Goal: Task Accomplishment & Management: Complete application form

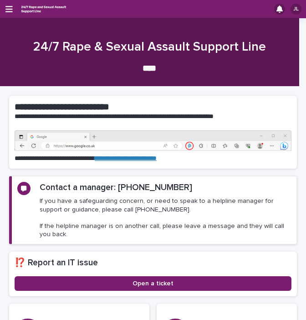
click at [11, 15] on div "JL" at bounding box center [153, 9] width 306 height 18
click at [11, 10] on icon "button" at bounding box center [8, 9] width 7 height 8
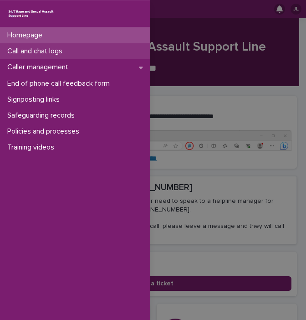
click at [27, 53] on p "Call and chat logs" at bounding box center [37, 51] width 66 height 9
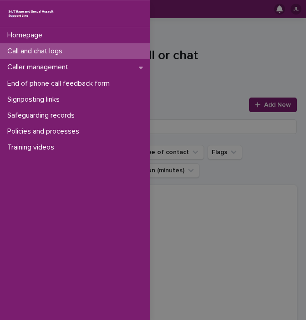
click at [199, 79] on div "Homepage Call and chat logs Caller management End of phone call feedback form S…" at bounding box center [153, 160] width 306 height 320
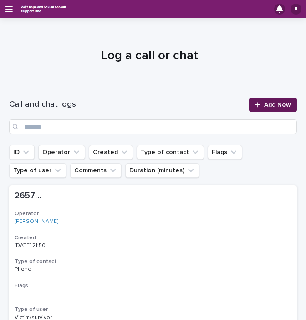
click at [264, 106] on span "Add New" at bounding box center [277, 105] width 27 height 6
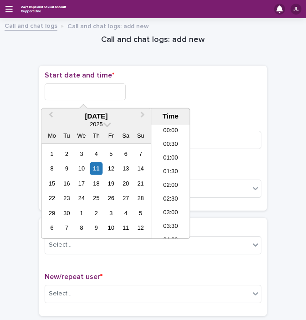
click at [103, 93] on input "text" at bounding box center [85, 91] width 81 height 17
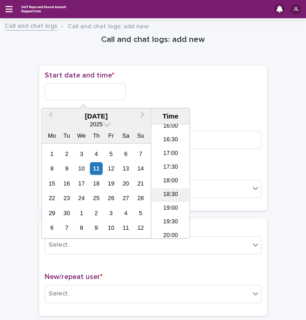
click at [170, 198] on li "18:30" at bounding box center [170, 195] width 39 height 14
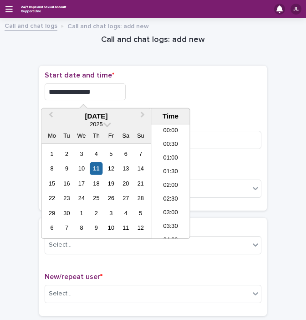
click at [98, 97] on input "**********" at bounding box center [85, 91] width 81 height 17
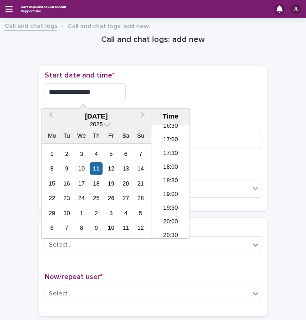
type input "**********"
click at [162, 88] on div "**********" at bounding box center [153, 91] width 217 height 17
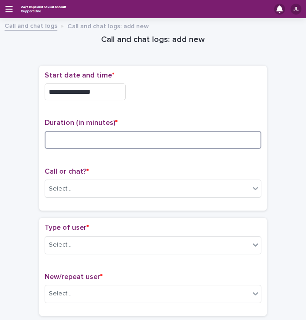
click at [99, 134] on input at bounding box center [153, 140] width 217 height 18
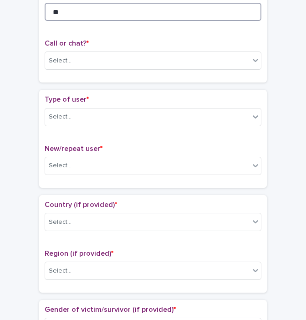
scroll to position [146, 0]
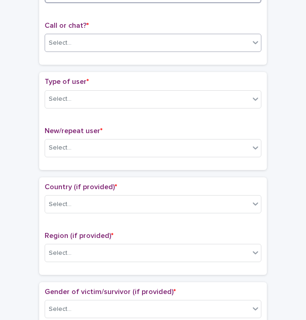
type input "**"
click at [109, 42] on div "Select..." at bounding box center [147, 43] width 205 height 15
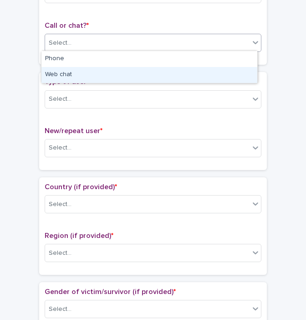
drag, startPoint x: 72, startPoint y: 66, endPoint x: 67, endPoint y: 73, distance: 8.4
click at [67, 73] on div "Web chat" at bounding box center [149, 75] width 216 height 16
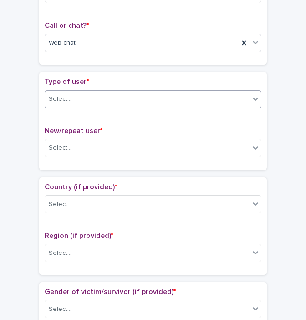
click at [65, 95] on div "Select..." at bounding box center [60, 99] width 23 height 10
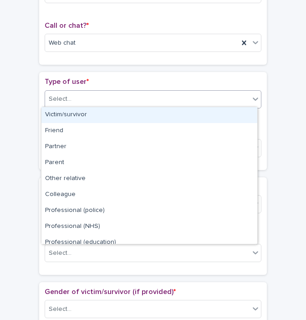
click at [59, 113] on div "Victim/survivor" at bounding box center [149, 115] width 216 height 16
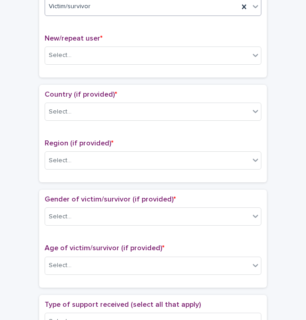
scroll to position [241, 0]
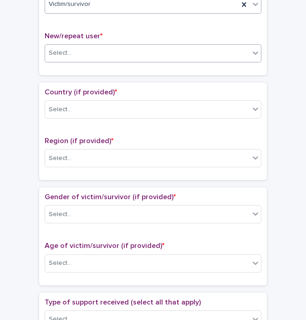
click at [94, 52] on div "Select..." at bounding box center [147, 53] width 205 height 15
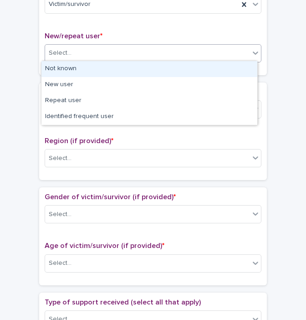
click at [88, 65] on div "Not known" at bounding box center [149, 69] width 216 height 16
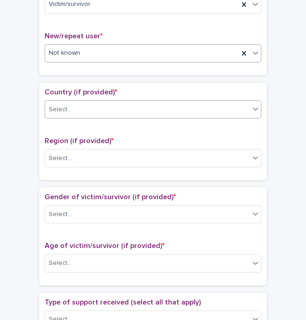
click at [73, 111] on div "Select..." at bounding box center [147, 109] width 205 height 15
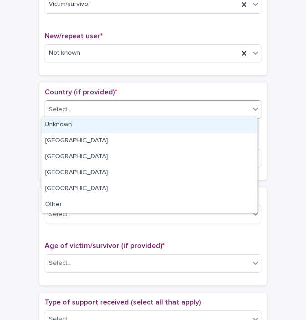
click at [69, 124] on div "Unknown" at bounding box center [149, 125] width 216 height 16
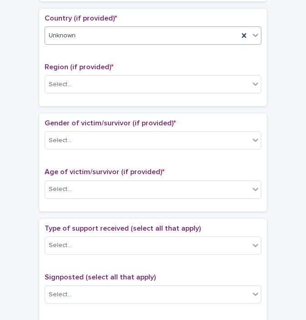
scroll to position [316, 0]
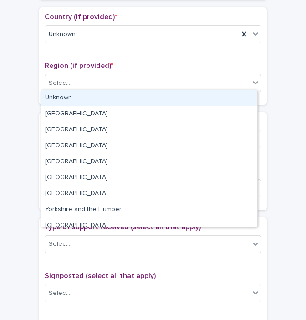
click at [146, 79] on div "Select..." at bounding box center [147, 83] width 205 height 15
click at [129, 95] on div "Unknown" at bounding box center [149, 98] width 216 height 16
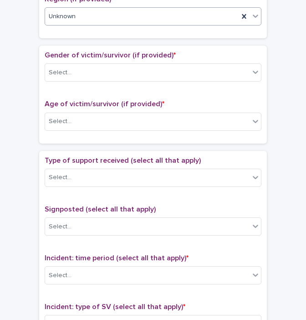
scroll to position [406, 0]
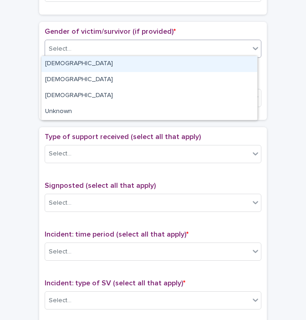
click at [162, 46] on div "Select..." at bounding box center [147, 48] width 205 height 15
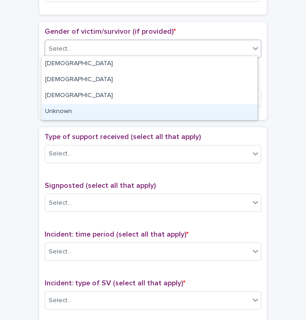
click at [82, 113] on div "Unknown" at bounding box center [149, 112] width 216 height 16
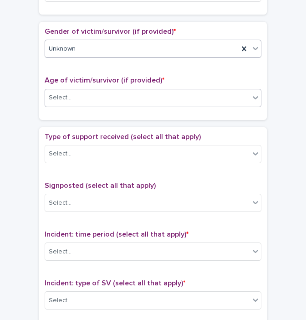
click at [77, 102] on div "Select..." at bounding box center [147, 97] width 205 height 15
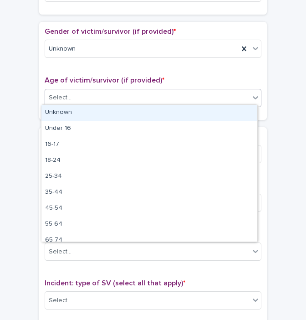
click at [67, 111] on div "Unknown" at bounding box center [149, 113] width 216 height 16
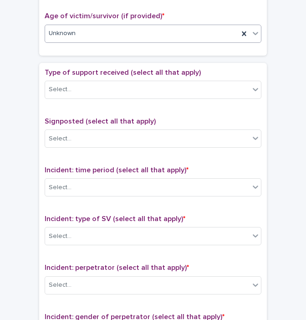
scroll to position [475, 0]
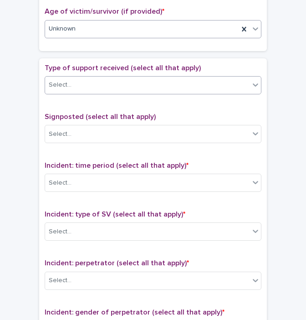
click at [113, 82] on div "Select..." at bounding box center [147, 84] width 205 height 15
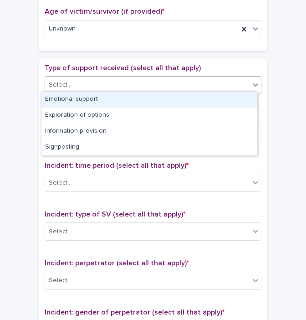
click at [83, 97] on div "Emotional support" at bounding box center [149, 100] width 216 height 16
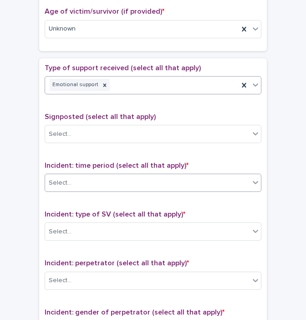
click at [71, 181] on div "Select..." at bounding box center [147, 182] width 205 height 15
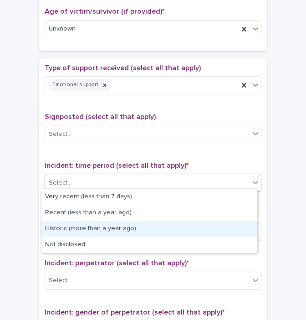
click at [67, 227] on div "Historic (more than a year ago)" at bounding box center [149, 229] width 216 height 16
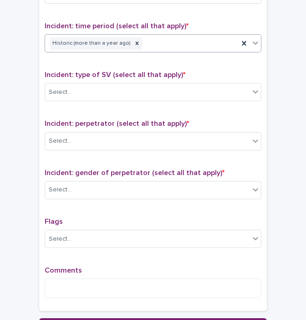
scroll to position [618, 0]
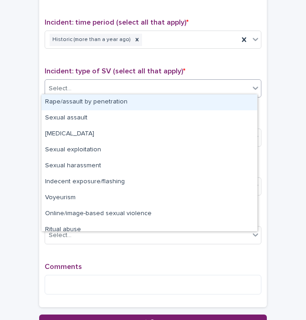
click at [126, 89] on div "Select..." at bounding box center [147, 88] width 205 height 15
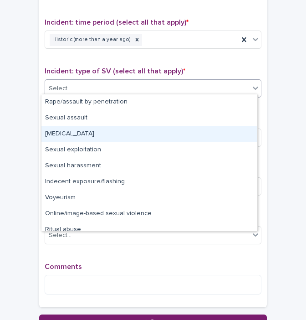
click at [85, 134] on div "[MEDICAL_DATA]" at bounding box center [149, 134] width 216 height 16
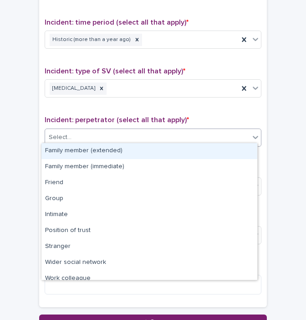
click at [83, 137] on div "Select..." at bounding box center [147, 137] width 205 height 15
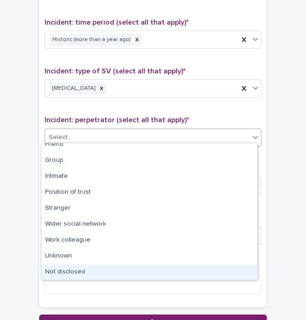
click at [110, 268] on div "Not disclosed" at bounding box center [149, 272] width 216 height 16
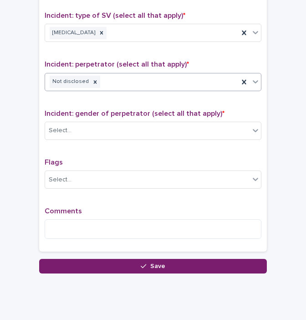
scroll to position [687, 0]
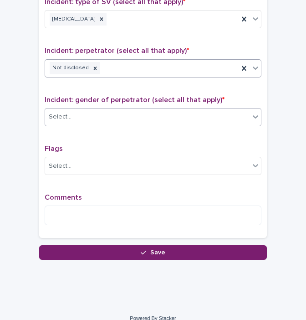
click at [98, 112] on div "Select..." at bounding box center [147, 116] width 205 height 15
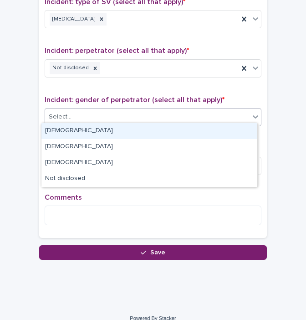
click at [73, 127] on div "[DEMOGRAPHIC_DATA]" at bounding box center [149, 131] width 216 height 16
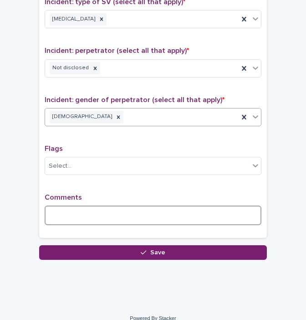
click at [62, 213] on textarea at bounding box center [153, 216] width 217 height 20
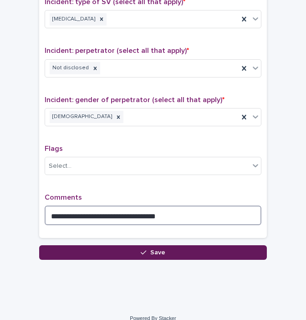
type textarea "**********"
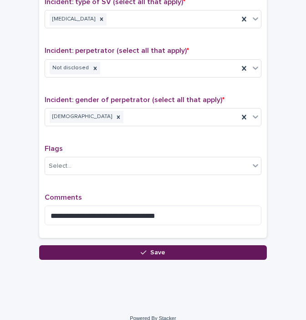
click at [102, 245] on button "Save" at bounding box center [153, 252] width 228 height 15
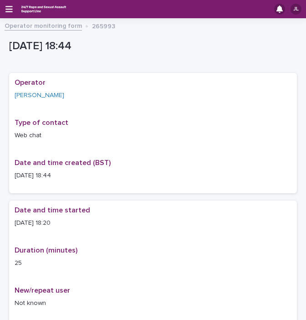
click at [31, 25] on link "Operator monitoring form" at bounding box center [43, 25] width 77 height 10
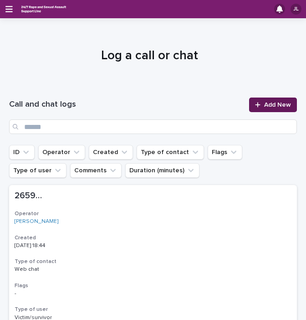
click at [266, 99] on link "Add New" at bounding box center [273, 105] width 48 height 15
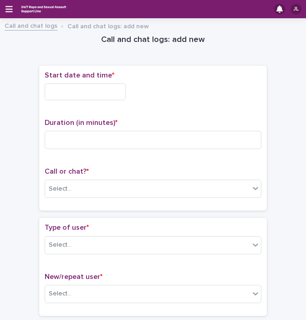
click at [55, 96] on input "text" at bounding box center [85, 91] width 81 height 17
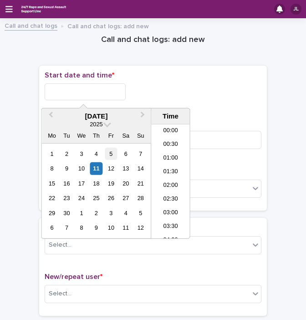
scroll to position [469, 0]
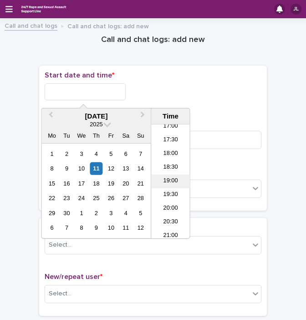
click at [170, 181] on li "19:00" at bounding box center [170, 182] width 39 height 14
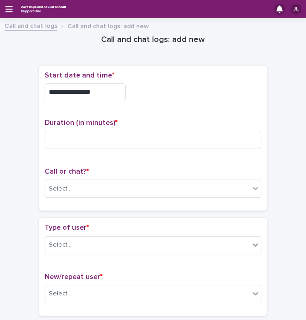
click at [103, 95] on input "**********" at bounding box center [85, 91] width 81 height 17
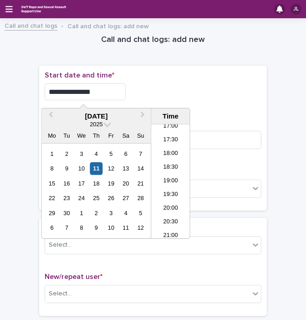
type input "**********"
click at [170, 83] on div "**********" at bounding box center [153, 91] width 217 height 17
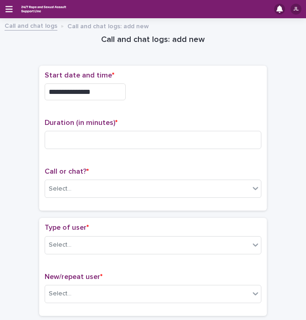
click at [86, 148] on div at bounding box center [153, 140] width 217 height 18
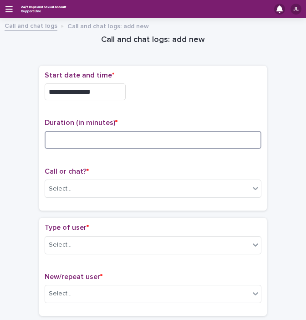
click at [70, 142] on input at bounding box center [153, 140] width 217 height 18
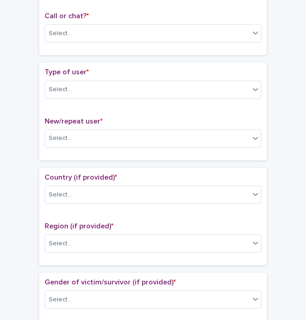
scroll to position [173, 0]
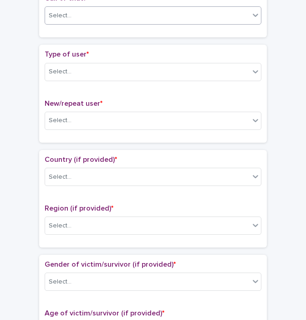
type input "*"
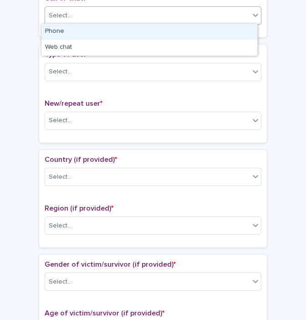
click at [144, 17] on div "Select..." at bounding box center [147, 15] width 205 height 15
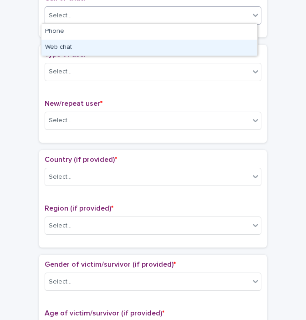
click at [84, 45] on div "Web chat" at bounding box center [149, 48] width 216 height 16
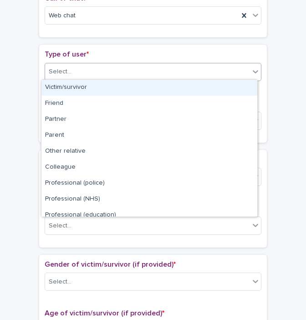
click at [73, 66] on div "Select..." at bounding box center [147, 71] width 205 height 15
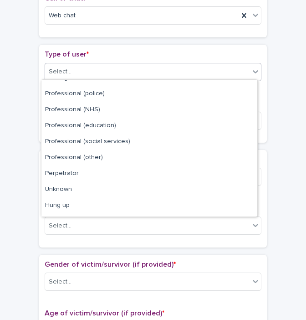
scroll to position [102, 0]
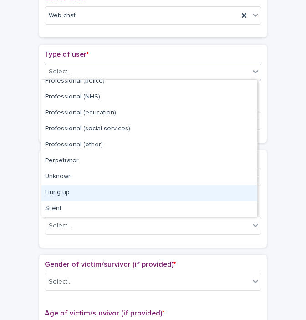
drag, startPoint x: 114, startPoint y: 201, endPoint x: 105, endPoint y: 197, distance: 9.6
click at [105, 197] on div "Hung up" at bounding box center [149, 193] width 216 height 16
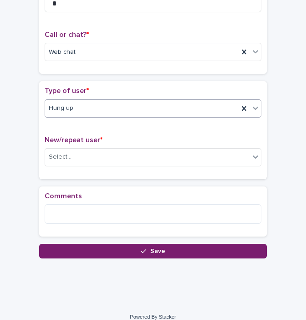
scroll to position [143, 0]
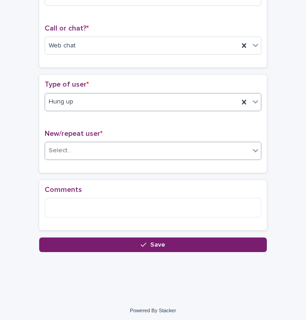
click at [66, 155] on div "Select..." at bounding box center [147, 150] width 205 height 15
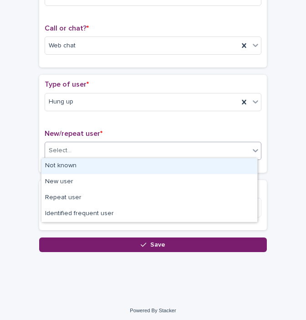
click at [60, 170] on div "Not known" at bounding box center [149, 166] width 216 height 16
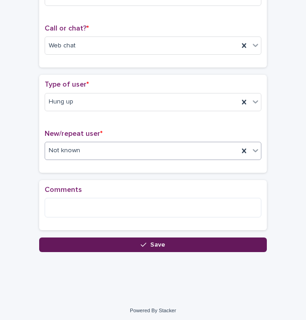
click at [63, 241] on button "Save" at bounding box center [153, 244] width 228 height 15
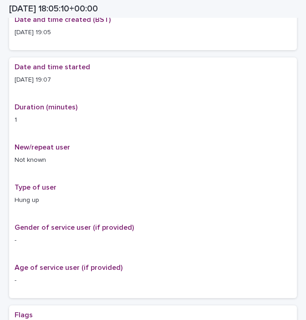
scroll to position [149, 0]
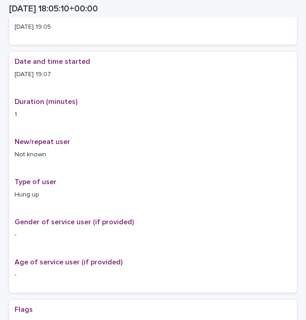
click at [63, 241] on div "Gender of service user (if provided) -" at bounding box center [153, 232] width 277 height 29
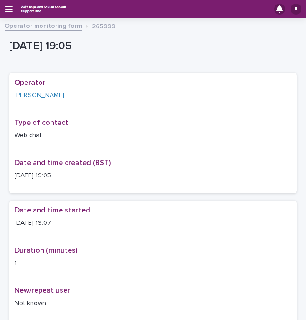
click at [29, 30] on link "Operator monitoring form" at bounding box center [43, 25] width 77 height 10
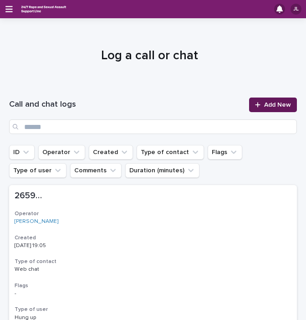
click at [280, 102] on span "Add New" at bounding box center [277, 105] width 27 height 6
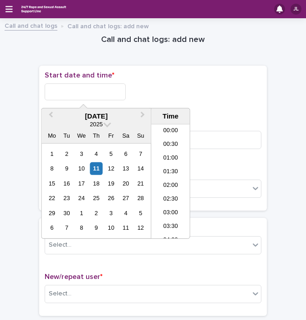
click at [98, 90] on input "text" at bounding box center [85, 91] width 81 height 17
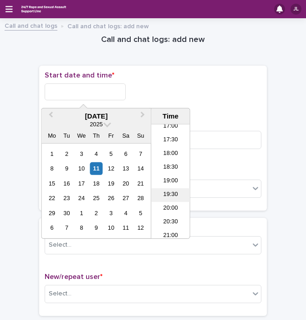
click at [180, 195] on li "19:30" at bounding box center [170, 195] width 39 height 14
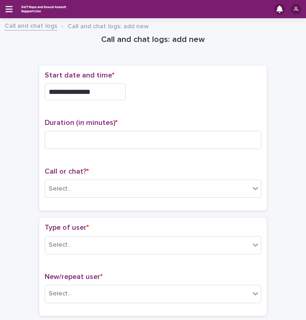
click at [116, 82] on div "**********" at bounding box center [153, 89] width 217 height 36
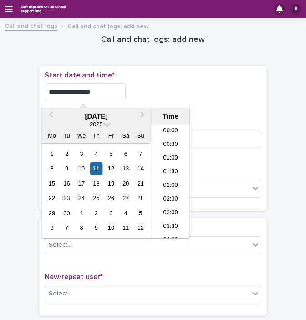
click at [108, 85] on input "**********" at bounding box center [85, 91] width 81 height 17
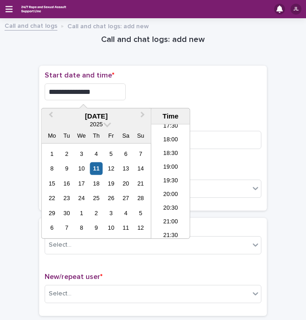
type input "**********"
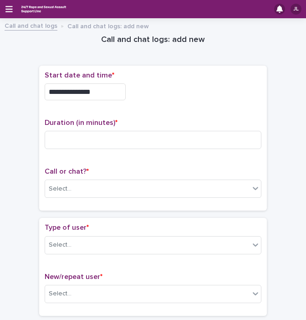
click at [160, 85] on div "**********" at bounding box center [153, 91] width 217 height 17
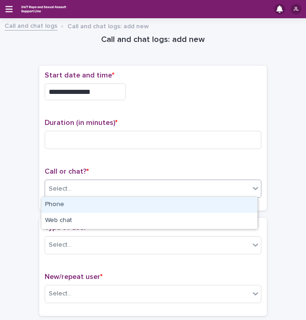
click at [106, 181] on div "Select..." at bounding box center [147, 188] width 205 height 15
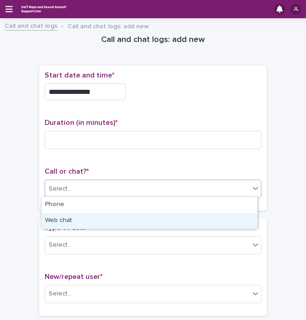
click at [64, 222] on div "Web chat" at bounding box center [149, 221] width 216 height 16
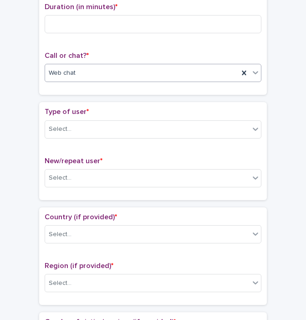
scroll to position [122, 0]
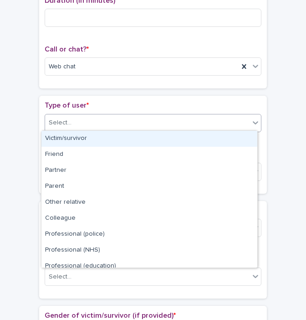
click at [179, 123] on div "Select..." at bounding box center [147, 122] width 205 height 15
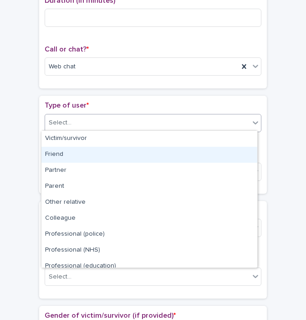
scroll to position [102, 0]
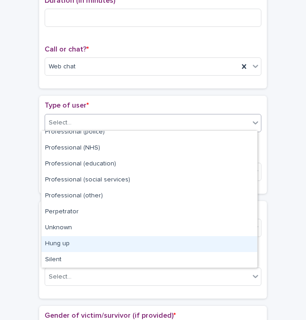
click at [164, 238] on div "Hung up" at bounding box center [149, 244] width 216 height 16
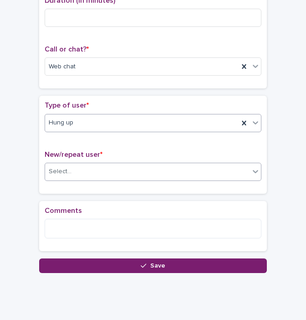
click at [119, 169] on div "Select..." at bounding box center [147, 171] width 205 height 15
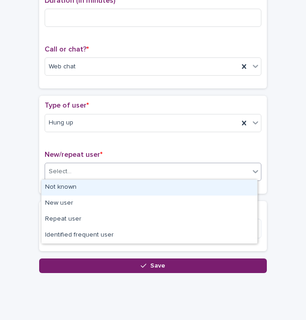
click at [91, 190] on div "Not known" at bounding box center [149, 188] width 216 height 16
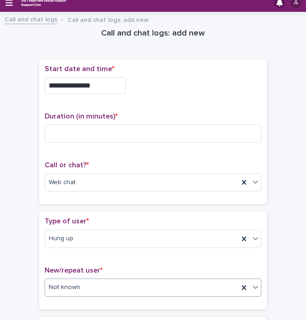
scroll to position [2, 0]
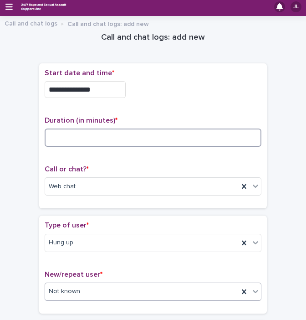
click at [133, 136] on input at bounding box center [153, 138] width 217 height 18
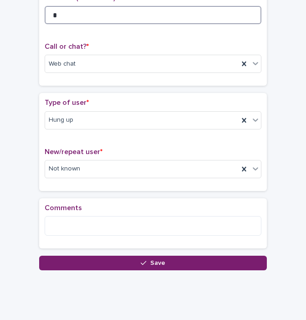
scroll to position [133, 0]
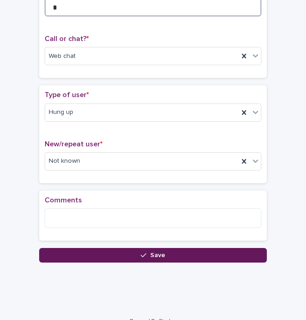
type input "*"
click at [66, 253] on button "Save" at bounding box center [153, 255] width 228 height 15
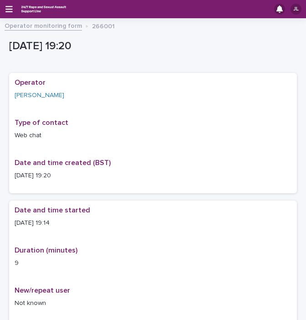
click at [51, 21] on link "Operator monitoring form" at bounding box center [43, 25] width 77 height 10
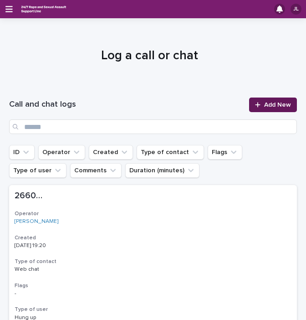
click at [271, 106] on span "Add New" at bounding box center [277, 105] width 27 height 6
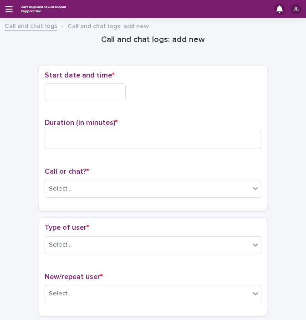
click at [83, 82] on div "Start date and time *" at bounding box center [153, 89] width 217 height 36
click at [84, 84] on input "text" at bounding box center [85, 91] width 81 height 17
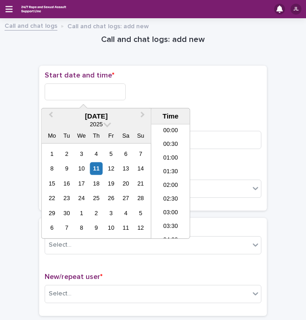
scroll to position [483, 0]
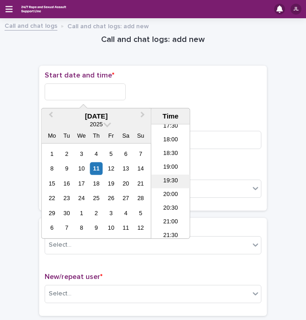
click at [177, 180] on li "19:30" at bounding box center [170, 182] width 39 height 14
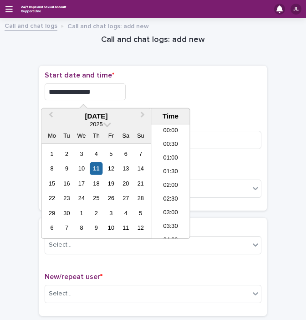
click at [110, 98] on input "**********" at bounding box center [85, 91] width 81 height 17
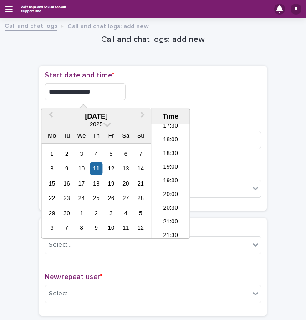
type input "**********"
click at [157, 88] on div "**********" at bounding box center [153, 91] width 217 height 17
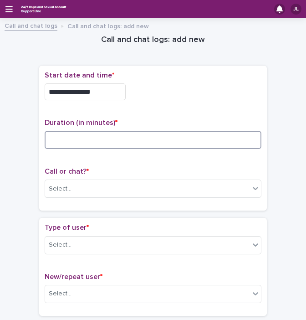
click at [120, 138] on input at bounding box center [153, 140] width 217 height 18
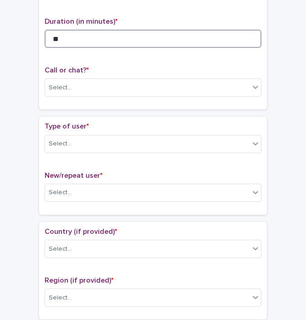
scroll to position [109, 0]
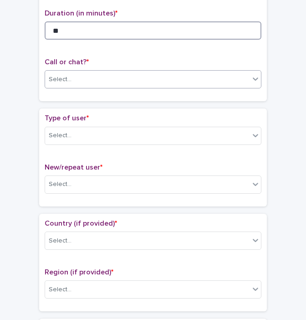
type input "**"
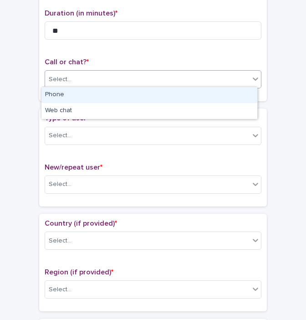
click at [213, 82] on div "Select..." at bounding box center [147, 79] width 205 height 15
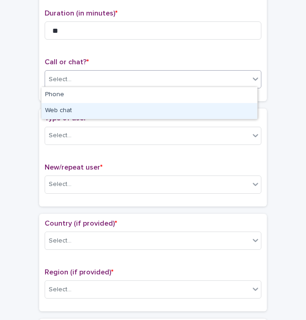
click at [167, 106] on div "Web chat" at bounding box center [149, 111] width 216 height 16
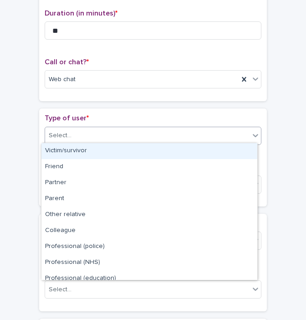
click at [153, 127] on div "Select..." at bounding box center [153, 136] width 217 height 18
click at [159, 151] on div "Victim/survivor" at bounding box center [149, 151] width 216 height 16
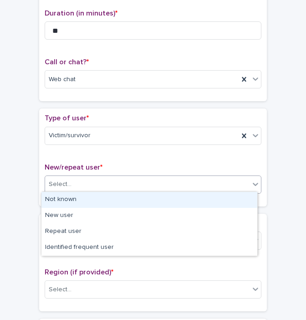
click at [126, 183] on div "Select..." at bounding box center [147, 184] width 205 height 15
click at [86, 201] on div "Not known" at bounding box center [149, 200] width 216 height 16
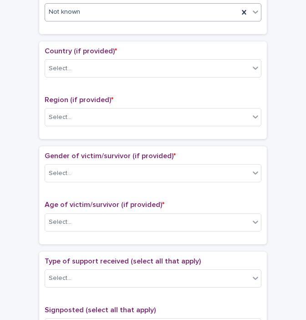
scroll to position [286, 0]
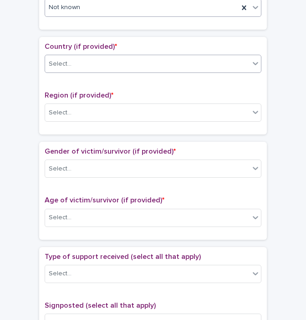
click at [193, 66] on div "Select..." at bounding box center [147, 64] width 205 height 15
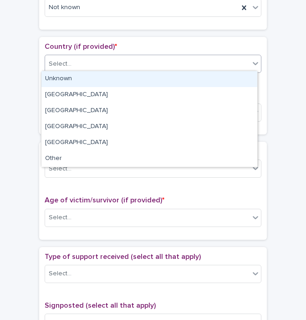
click at [101, 86] on div "Unknown" at bounding box center [149, 79] width 216 height 16
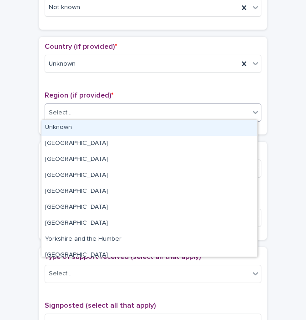
click at [91, 105] on div "Select..." at bounding box center [147, 112] width 205 height 15
click at [76, 126] on div "Unknown" at bounding box center [149, 128] width 216 height 16
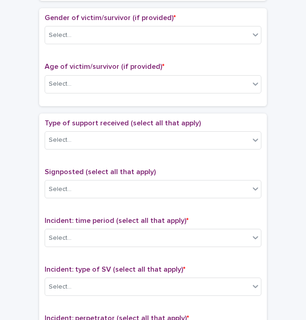
scroll to position [423, 0]
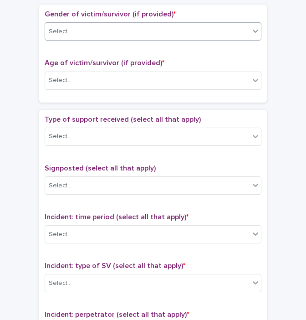
click at [104, 31] on div "Select..." at bounding box center [147, 31] width 205 height 15
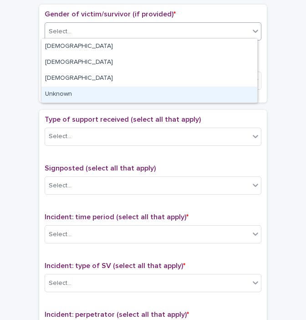
click at [93, 98] on div "Unknown" at bounding box center [149, 95] width 216 height 16
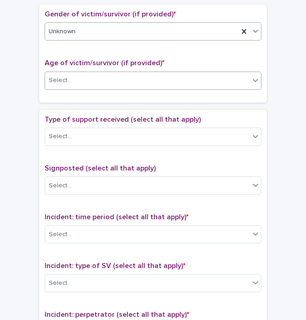
click at [90, 83] on div "Select..." at bounding box center [147, 80] width 205 height 15
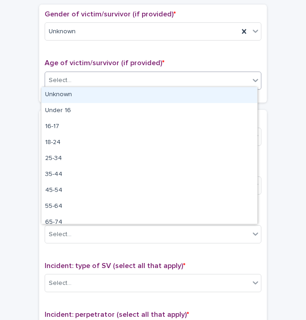
click at [82, 90] on div "Unknown" at bounding box center [149, 95] width 216 height 16
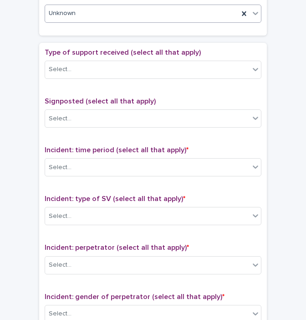
scroll to position [491, 0]
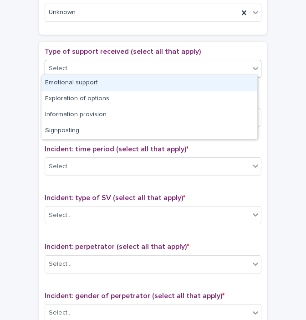
click at [158, 63] on div "Select..." at bounding box center [147, 68] width 205 height 15
click at [128, 83] on div "Emotional support" at bounding box center [149, 83] width 216 height 16
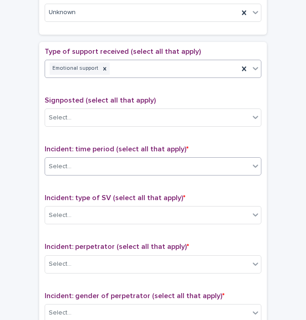
click at [115, 172] on div "Select..." at bounding box center [153, 166] width 217 height 18
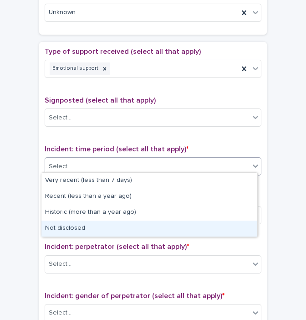
click at [77, 230] on div "Not disclosed" at bounding box center [149, 229] width 216 height 16
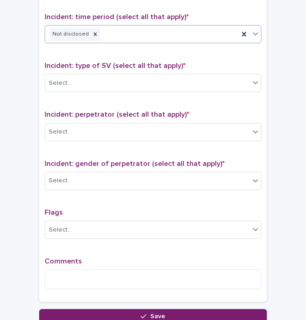
scroll to position [629, 0]
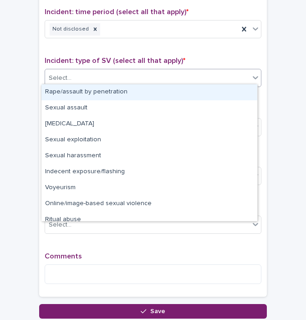
click at [175, 81] on div "Select..." at bounding box center [147, 78] width 205 height 15
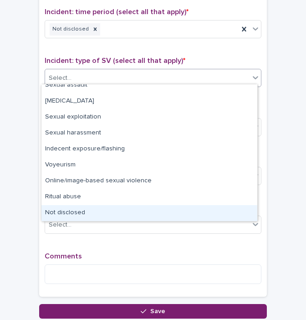
click at [100, 209] on div "Not disclosed" at bounding box center [149, 213] width 216 height 16
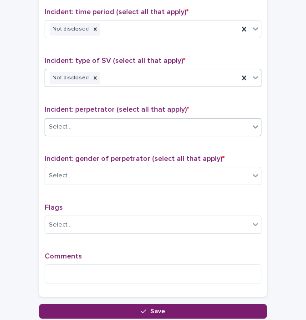
click at [98, 131] on div "Select..." at bounding box center [153, 127] width 217 height 18
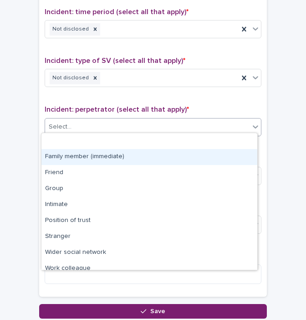
scroll to position [38, 0]
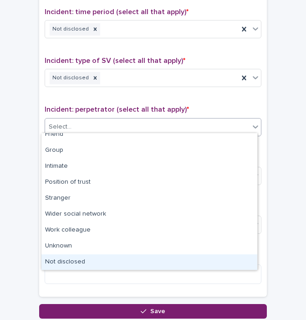
click at [107, 260] on div "Not disclosed" at bounding box center [149, 262] width 216 height 16
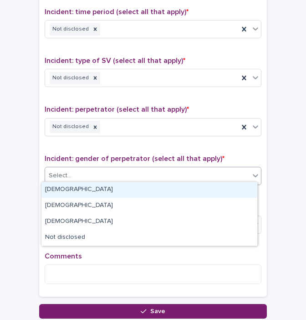
click at [134, 172] on div "Select..." at bounding box center [147, 175] width 205 height 15
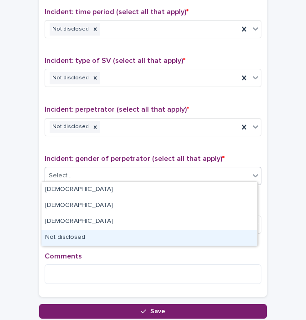
click at [78, 235] on div "Not disclosed" at bounding box center [149, 238] width 216 height 16
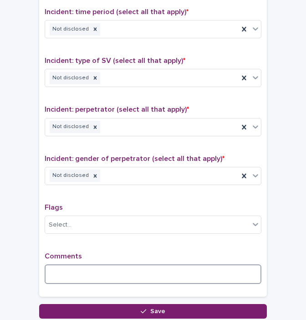
click at [75, 275] on textarea at bounding box center [153, 274] width 217 height 20
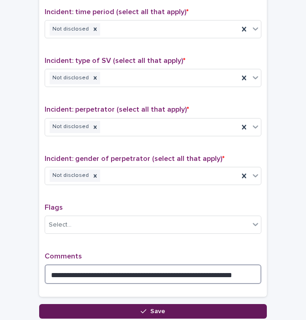
type textarea "**********"
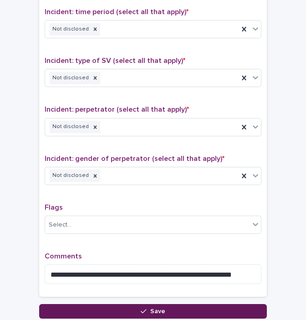
click at [218, 304] on button "Save" at bounding box center [153, 311] width 228 height 15
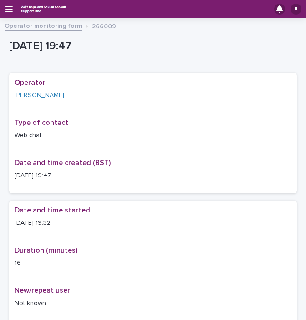
click at [42, 25] on link "Operator monitoring form" at bounding box center [43, 25] width 77 height 10
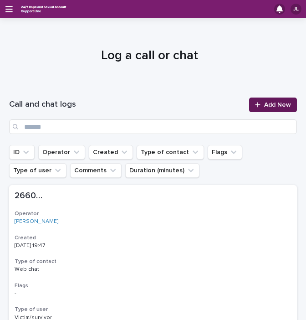
click at [259, 99] on link "Add New" at bounding box center [273, 105] width 48 height 15
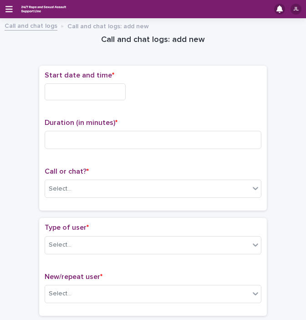
click at [113, 89] on input "text" at bounding box center [85, 91] width 81 height 17
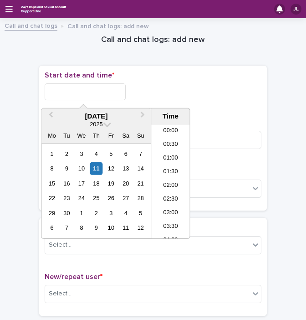
scroll to position [483, 0]
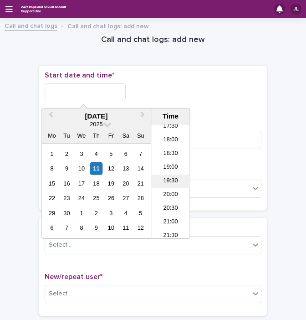
click at [170, 184] on li "19:30" at bounding box center [170, 182] width 39 height 14
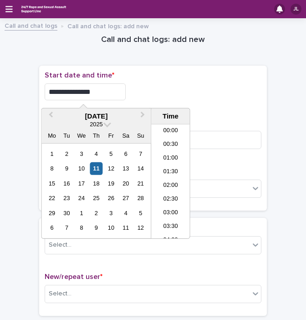
click at [103, 93] on input "**********" at bounding box center [85, 91] width 81 height 17
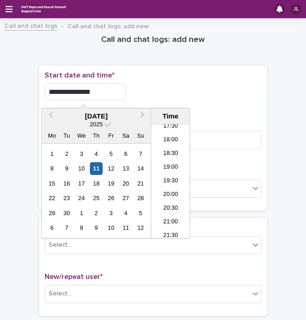
type input "**********"
click at [180, 80] on div "**********" at bounding box center [153, 89] width 217 height 36
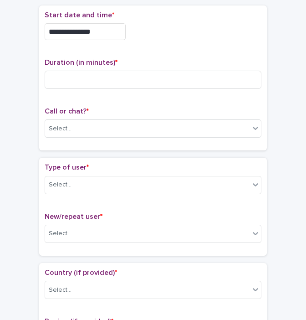
scroll to position [77, 0]
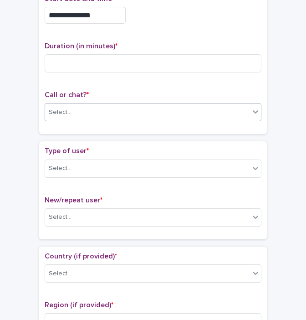
click at [100, 106] on div "Select..." at bounding box center [147, 112] width 205 height 15
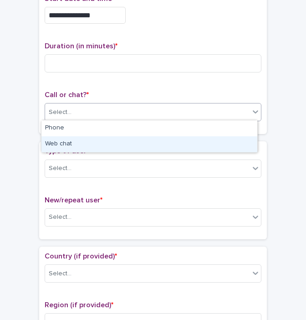
click at [64, 143] on div "Web chat" at bounding box center [149, 144] width 216 height 16
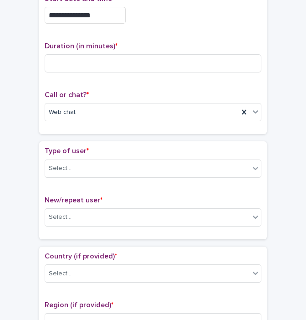
click at [187, 74] on div "Duration (in minutes) *" at bounding box center [153, 61] width 217 height 38
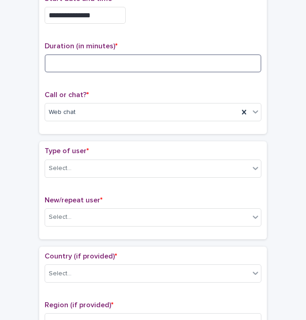
click at [173, 70] on input at bounding box center [153, 63] width 217 height 18
type input "*"
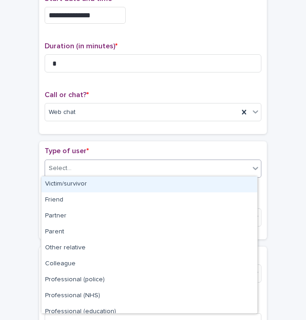
click at [206, 163] on div "Select..." at bounding box center [147, 168] width 205 height 15
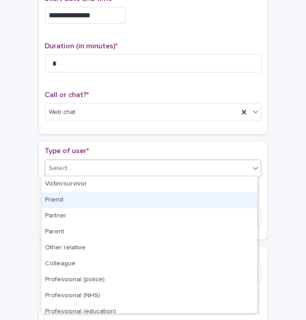
scroll to position [102, 0]
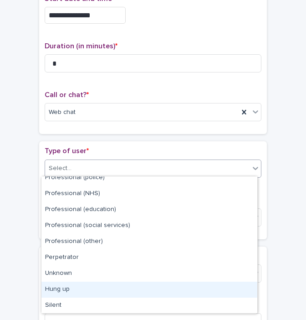
click at [176, 290] on div "Hung up" at bounding box center [149, 290] width 216 height 16
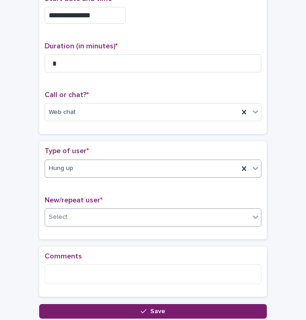
click at [120, 214] on div "Select..." at bounding box center [147, 217] width 205 height 15
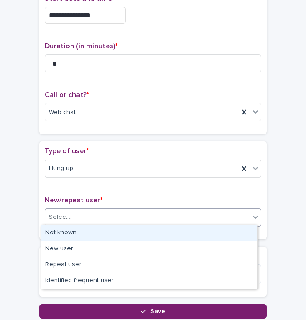
click at [85, 233] on div "Not known" at bounding box center [149, 233] width 216 height 16
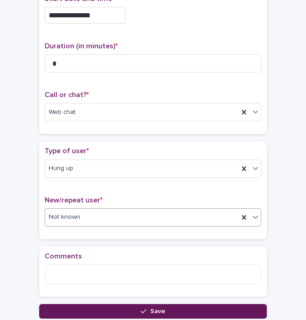
click at [82, 311] on button "Save" at bounding box center [153, 311] width 228 height 15
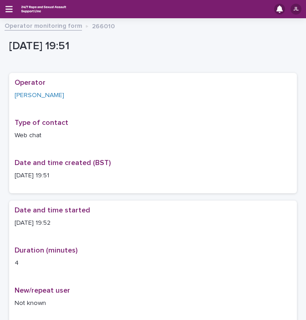
click at [47, 26] on link "Operator monitoring form" at bounding box center [43, 25] width 77 height 10
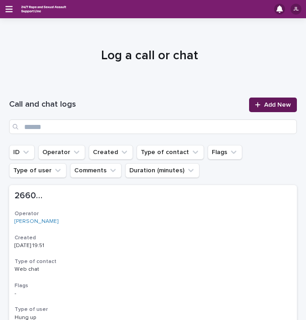
click at [273, 104] on span "Add New" at bounding box center [277, 105] width 27 height 6
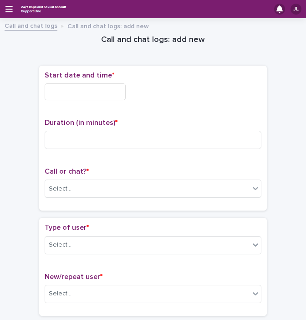
click at [108, 97] on input "text" at bounding box center [85, 91] width 81 height 17
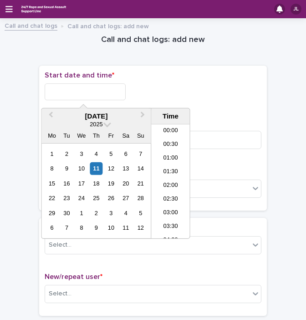
scroll to position [497, 0]
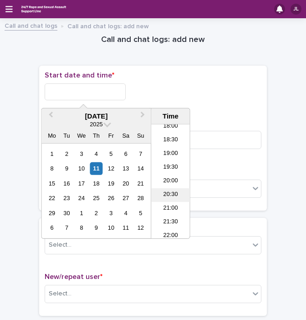
click at [175, 192] on li "20:30" at bounding box center [170, 195] width 39 height 14
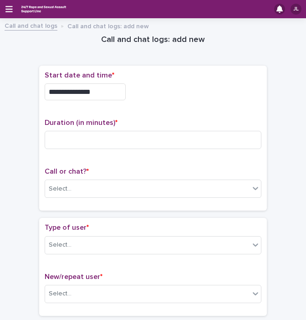
click at [111, 97] on input "**********" at bounding box center [85, 91] width 81 height 17
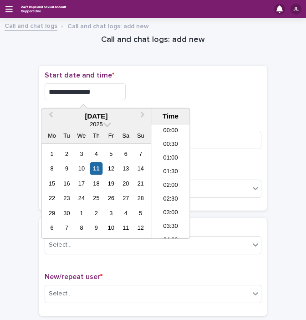
scroll to position [510, 0]
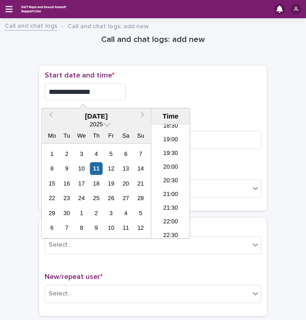
type input "**********"
click at [160, 92] on div "**********" at bounding box center [153, 91] width 217 height 17
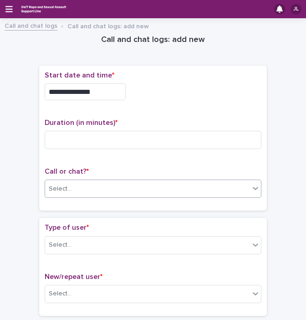
click at [113, 187] on div "Select..." at bounding box center [147, 188] width 205 height 15
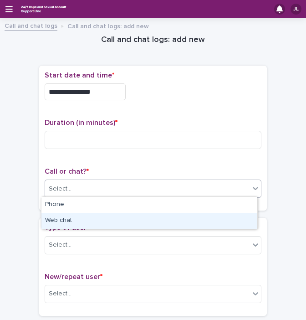
click at [73, 216] on div "Web chat" at bounding box center [149, 221] width 216 height 16
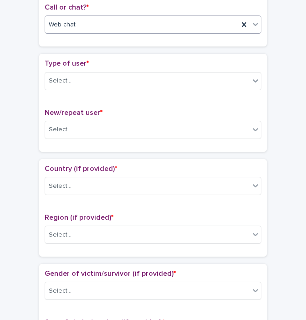
scroll to position [167, 0]
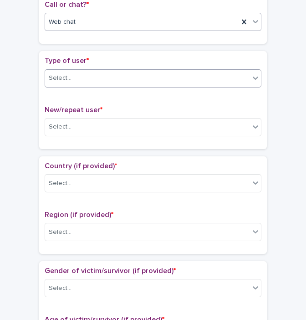
click at [151, 85] on div "Select..." at bounding box center [153, 78] width 217 height 18
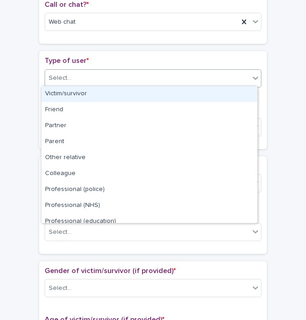
click at [108, 93] on div "Victim/survivor" at bounding box center [149, 94] width 216 height 16
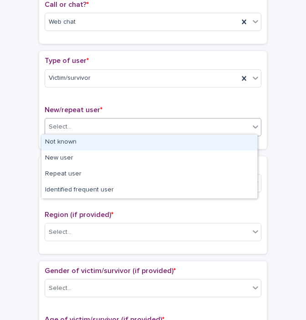
click at [159, 121] on div "Select..." at bounding box center [147, 126] width 205 height 15
click at [51, 144] on div "Not known" at bounding box center [149, 142] width 216 height 16
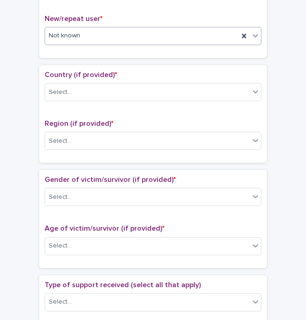
scroll to position [263, 0]
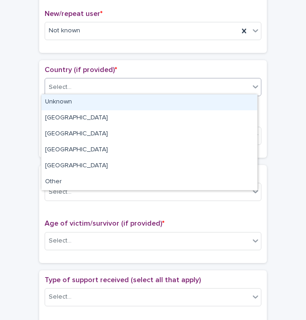
click at [147, 83] on div "Select..." at bounding box center [147, 87] width 205 height 15
click at [74, 105] on div "Unknown" at bounding box center [149, 102] width 216 height 16
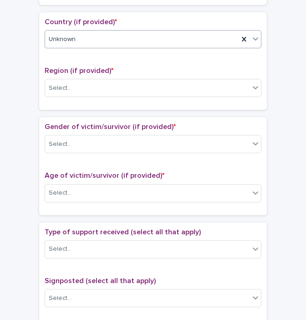
scroll to position [322, 0]
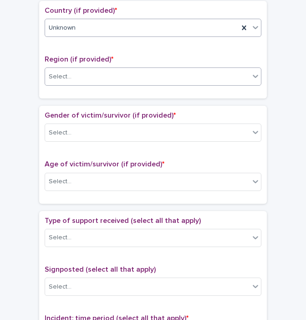
click at [140, 78] on div "Select..." at bounding box center [147, 76] width 205 height 15
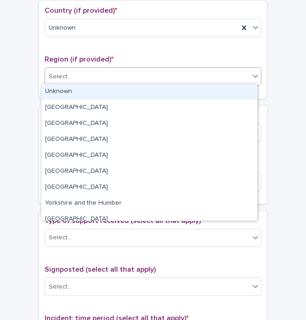
click at [92, 89] on div "Unknown" at bounding box center [149, 92] width 216 height 16
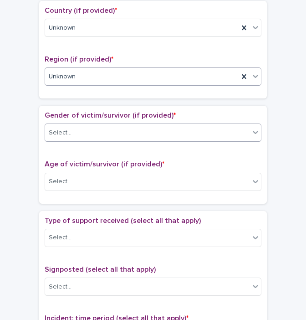
click at [111, 127] on div "Select..." at bounding box center [147, 132] width 205 height 15
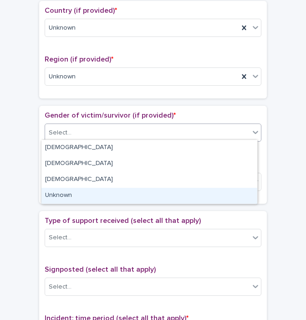
click at [73, 194] on div "Unknown" at bounding box center [149, 196] width 216 height 16
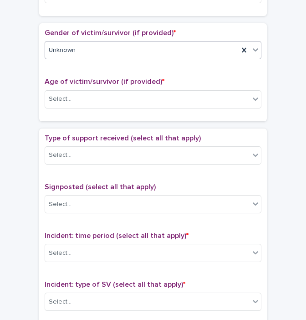
scroll to position [423, 0]
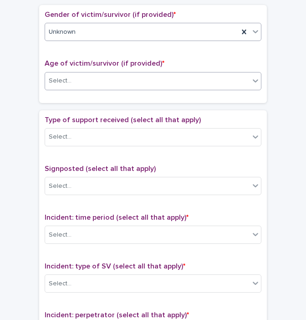
click at [161, 80] on div "Select..." at bounding box center [147, 80] width 205 height 15
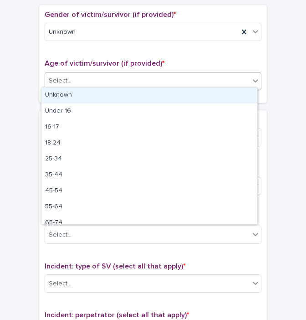
click at [111, 92] on div "Unknown" at bounding box center [149, 96] width 216 height 16
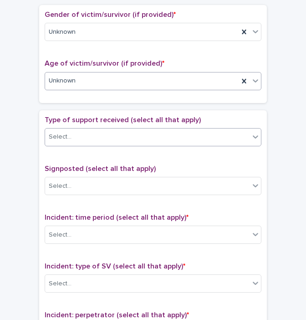
click at [84, 129] on div "Select..." at bounding box center [147, 136] width 205 height 15
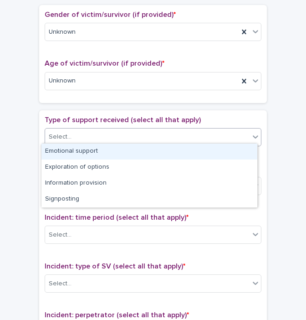
click at [61, 149] on div "Emotional support" at bounding box center [149, 152] width 216 height 16
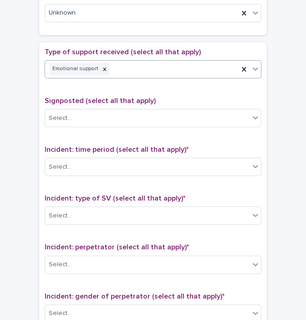
scroll to position [499, 0]
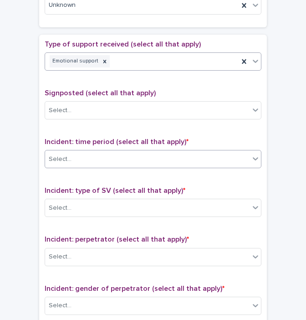
click at [169, 163] on div "Select..." at bounding box center [147, 159] width 205 height 15
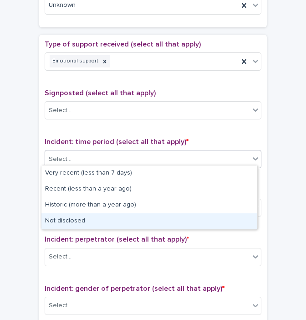
click at [152, 219] on div "Not disclosed" at bounding box center [149, 221] width 216 height 16
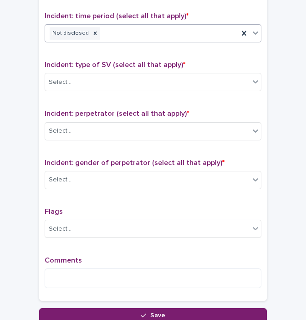
scroll to position [633, 0]
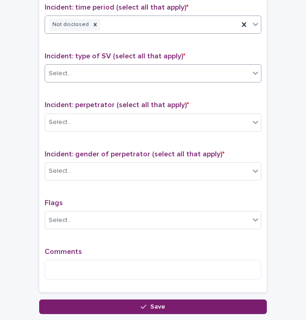
click at [170, 72] on div "Select..." at bounding box center [147, 73] width 205 height 15
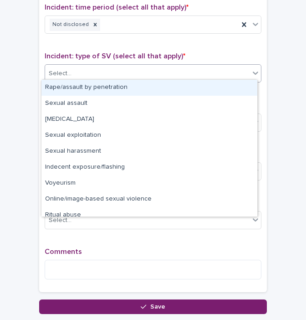
click at [131, 86] on div "Rape/assault by penetration" at bounding box center [149, 88] width 216 height 16
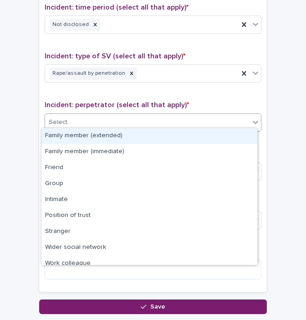
click at [137, 118] on div "Select..." at bounding box center [147, 122] width 205 height 15
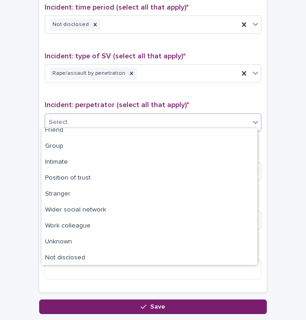
scroll to position [38, 0]
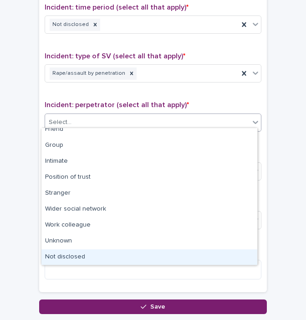
click at [109, 256] on div "Not disclosed" at bounding box center [149, 257] width 216 height 16
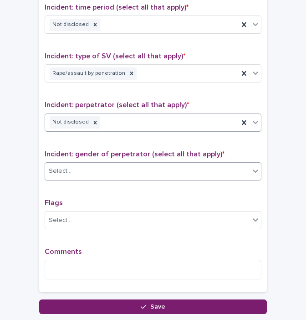
click at [117, 170] on div "Select..." at bounding box center [147, 171] width 205 height 15
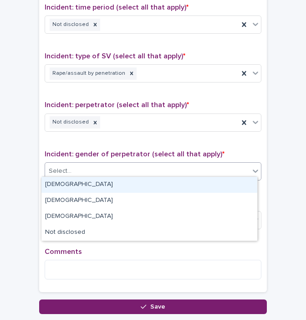
click at [64, 183] on div "[DEMOGRAPHIC_DATA]" at bounding box center [149, 185] width 216 height 16
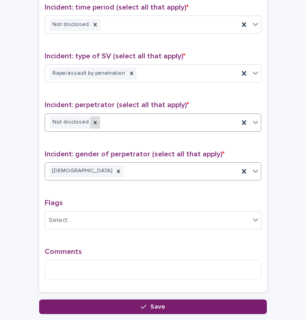
click at [91, 117] on div at bounding box center [95, 122] width 10 height 12
click at [91, 117] on div "Select..." at bounding box center [147, 122] width 205 height 15
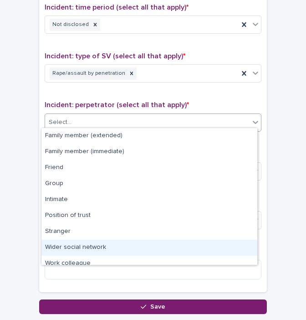
click at [86, 250] on div "Wider social network" at bounding box center [149, 248] width 216 height 16
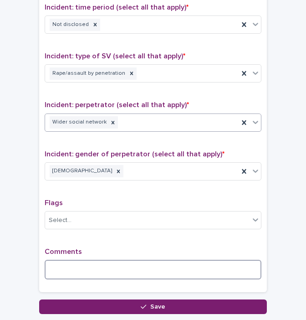
click at [89, 267] on textarea at bounding box center [153, 270] width 217 height 20
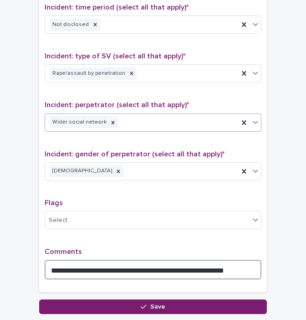
click at [173, 266] on textarea "**********" at bounding box center [153, 270] width 217 height 20
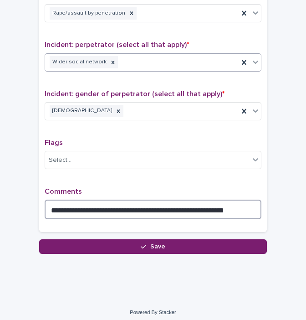
scroll to position [695, 0]
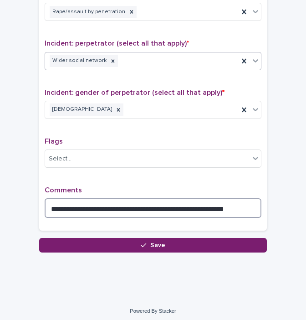
type textarea "**********"
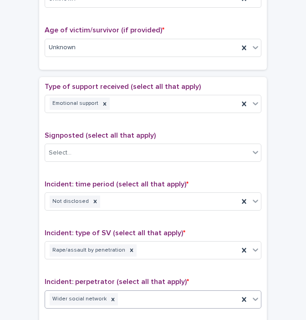
scroll to position [474, 0]
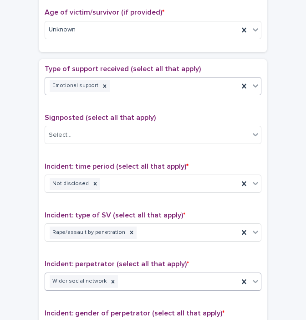
click at [185, 87] on div "Emotional support" at bounding box center [142, 86] width 194 height 16
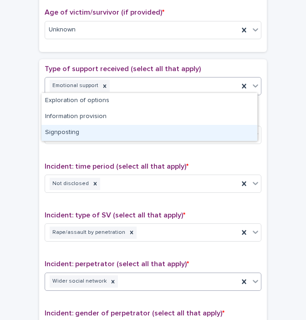
click at [87, 132] on div "Signposting" at bounding box center [149, 133] width 216 height 16
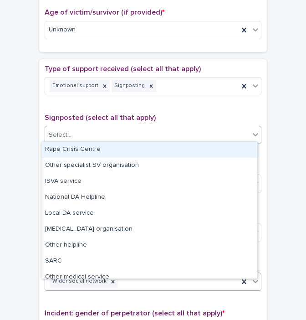
click at [87, 132] on div "Select..." at bounding box center [147, 135] width 205 height 15
click at [82, 147] on div "Rape Crisis Centre" at bounding box center [149, 150] width 216 height 16
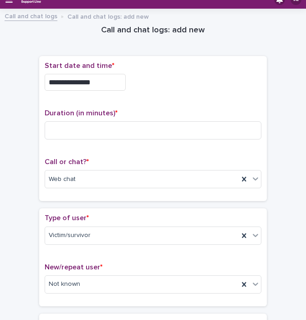
scroll to position [12, 0]
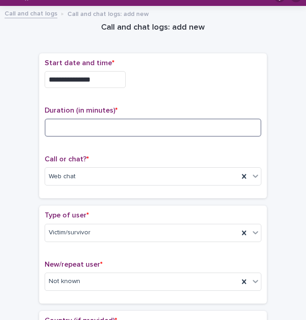
click at [93, 125] on input at bounding box center [153, 128] width 217 height 18
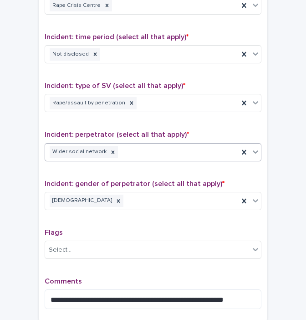
scroll to position [695, 0]
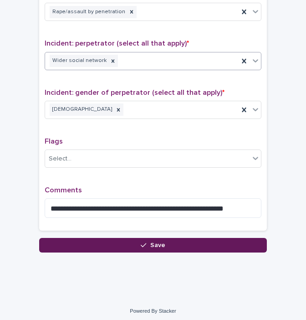
type input "**"
click at [109, 239] on button "Save" at bounding box center [153, 245] width 228 height 15
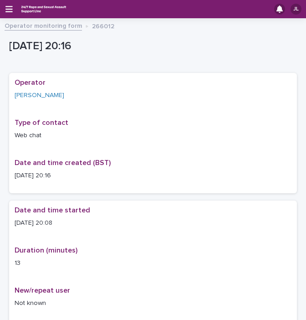
click at [33, 26] on link "Operator monitoring form" at bounding box center [43, 25] width 77 height 10
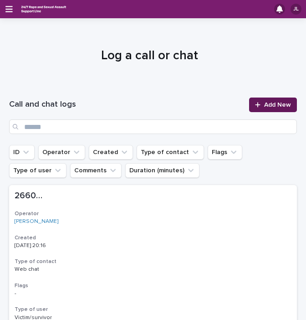
click at [276, 105] on span "Add New" at bounding box center [277, 105] width 27 height 6
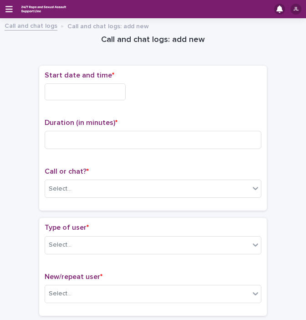
click at [91, 91] on input "text" at bounding box center [85, 91] width 81 height 17
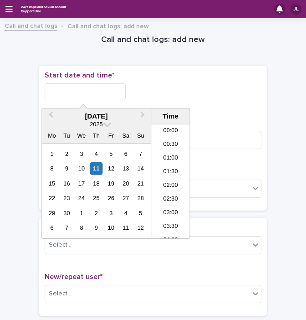
scroll to position [510, 0]
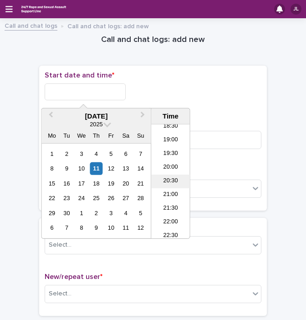
click at [163, 180] on li "20:30" at bounding box center [170, 182] width 39 height 14
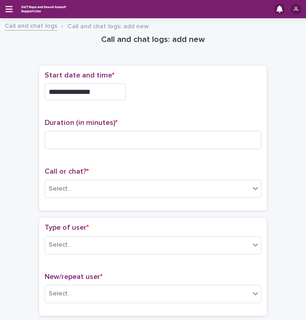
click at [105, 92] on input "**********" at bounding box center [85, 91] width 81 height 17
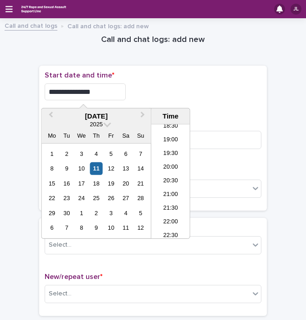
type input "**********"
click at [155, 82] on div "**********" at bounding box center [153, 89] width 217 height 36
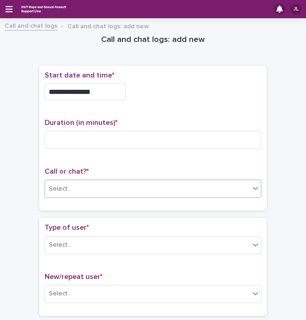
click at [53, 189] on div "Select..." at bounding box center [60, 189] width 23 height 10
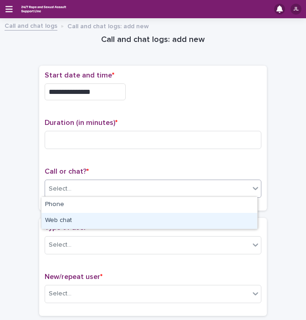
click at [55, 218] on div "Web chat" at bounding box center [149, 221] width 216 height 16
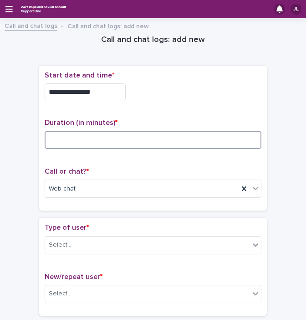
click at [109, 135] on input at bounding box center [153, 140] width 217 height 18
click at [71, 141] on input at bounding box center [153, 140] width 217 height 18
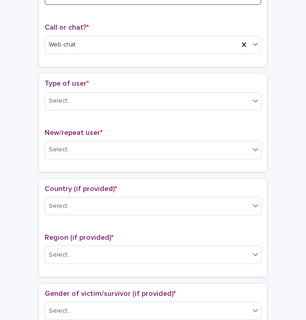
scroll to position [155, 0]
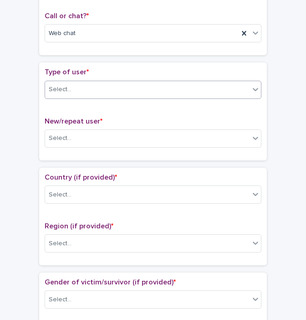
type input "**"
click at [189, 86] on div "Select..." at bounding box center [147, 89] width 205 height 15
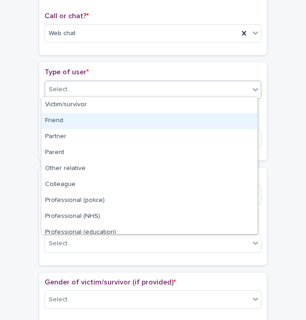
scroll to position [102, 0]
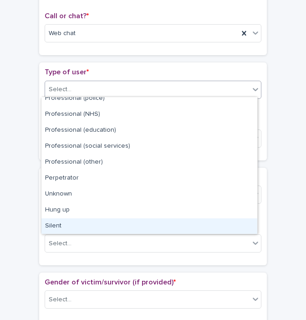
click at [162, 231] on div "Silent" at bounding box center [149, 226] width 216 height 16
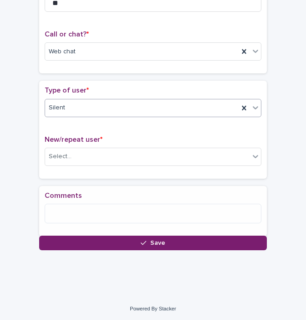
scroll to position [144, 0]
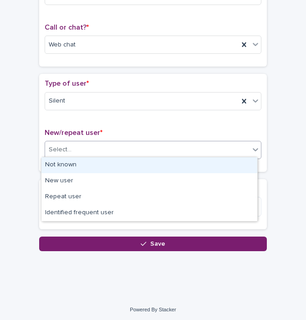
click at [174, 153] on div "Select..." at bounding box center [147, 149] width 205 height 15
click at [131, 162] on div "Not known" at bounding box center [149, 165] width 216 height 16
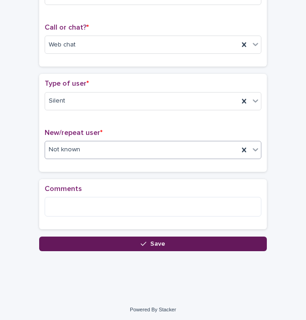
click at [90, 243] on button "Save" at bounding box center [153, 244] width 228 height 15
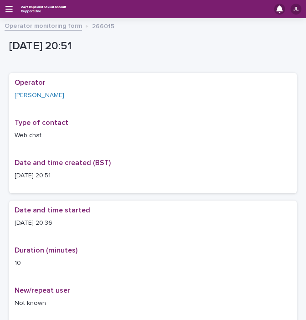
click at [47, 26] on link "Operator monitoring form" at bounding box center [43, 25] width 77 height 10
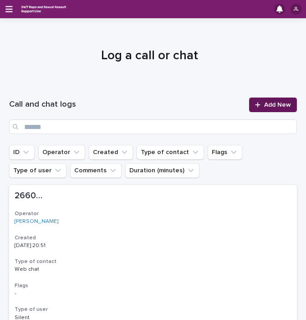
click at [273, 106] on span "Add New" at bounding box center [277, 105] width 27 height 6
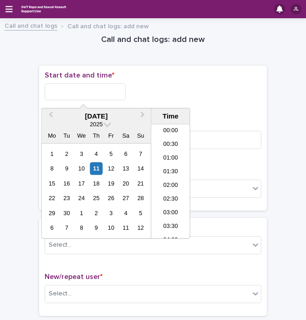
click at [62, 93] on input "text" at bounding box center [85, 91] width 81 height 17
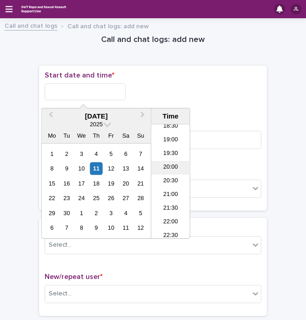
click at [166, 164] on li "20:00" at bounding box center [170, 168] width 39 height 14
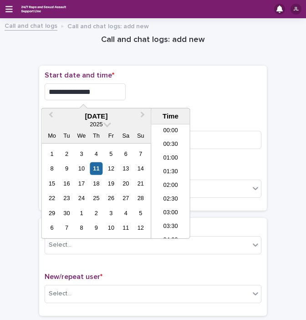
click at [97, 97] on input "**********" at bounding box center [85, 91] width 81 height 17
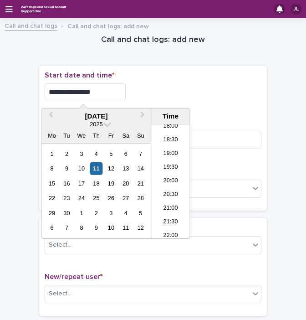
type input "**********"
click at [144, 90] on div "**********" at bounding box center [153, 91] width 217 height 17
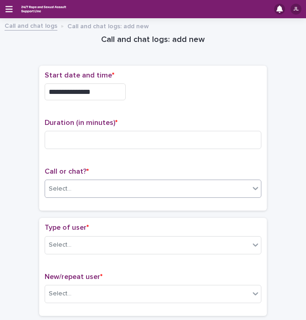
click at [69, 181] on div "Select..." at bounding box center [147, 188] width 205 height 15
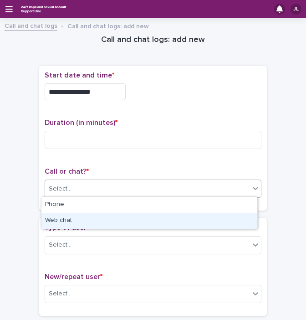
click at [67, 219] on div "Web chat" at bounding box center [149, 221] width 216 height 16
